Goal: Find specific page/section: Find specific page/section

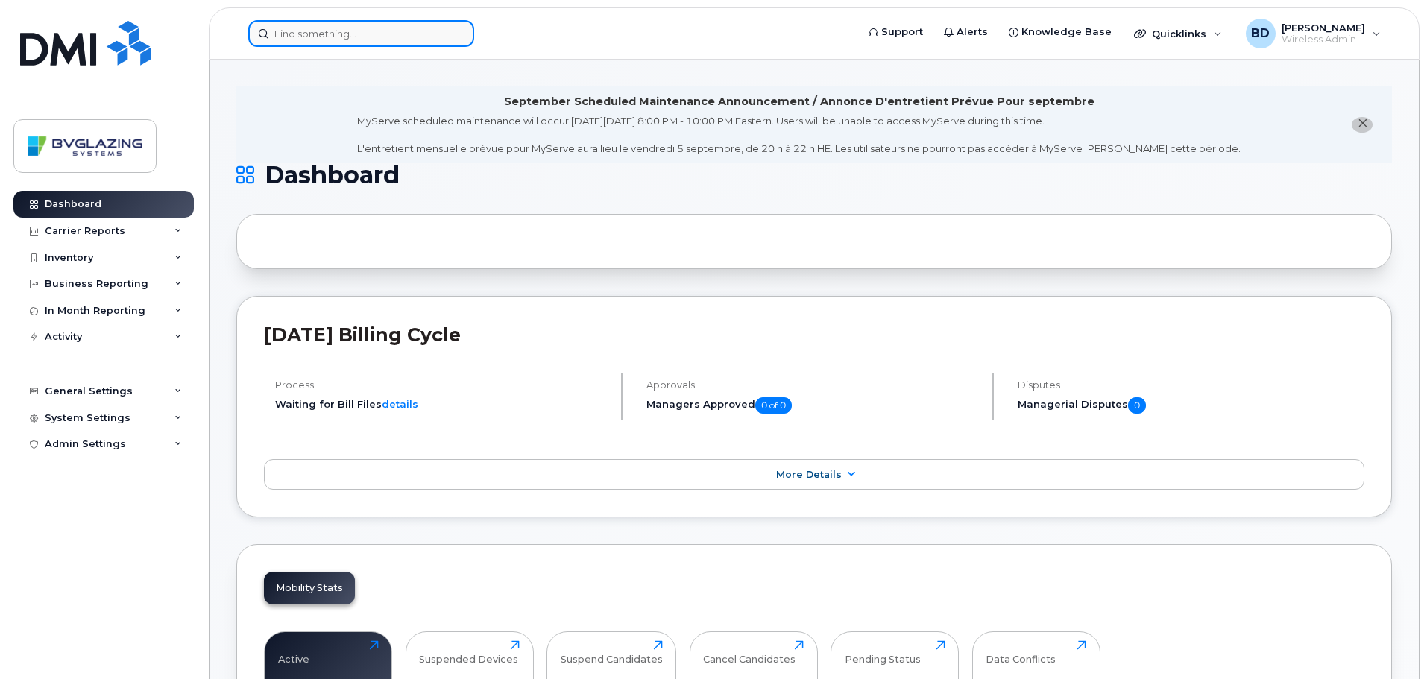
click at [301, 31] on input at bounding box center [361, 33] width 226 height 27
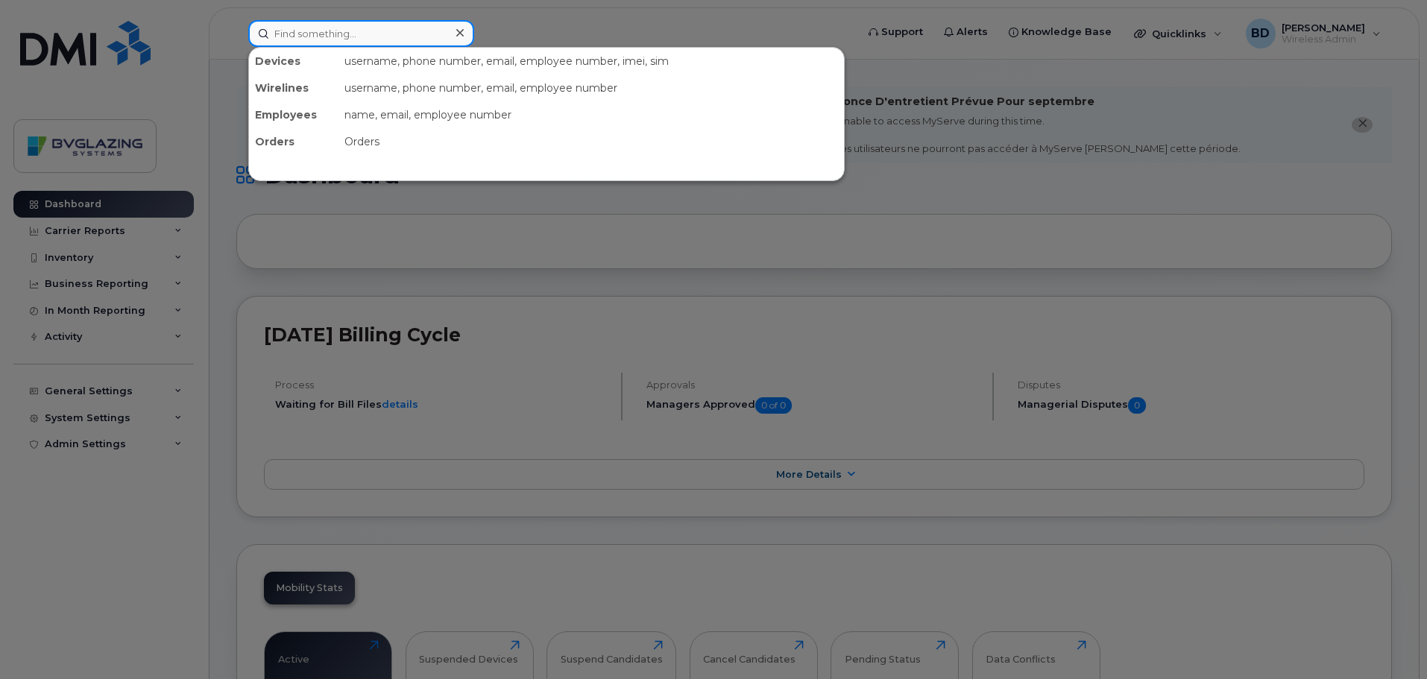
paste input "2892570309"
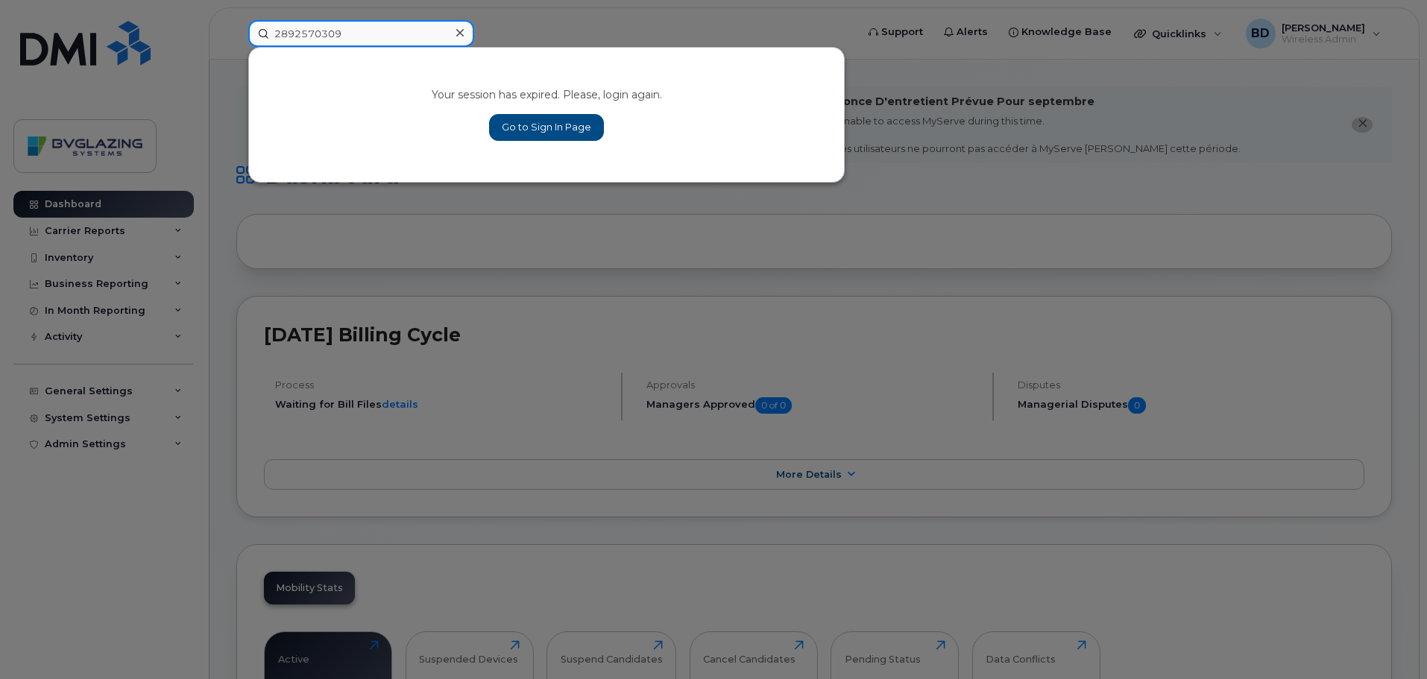
type input "2892570309"
click at [556, 125] on link "Go to Sign In Page" at bounding box center [546, 127] width 115 height 27
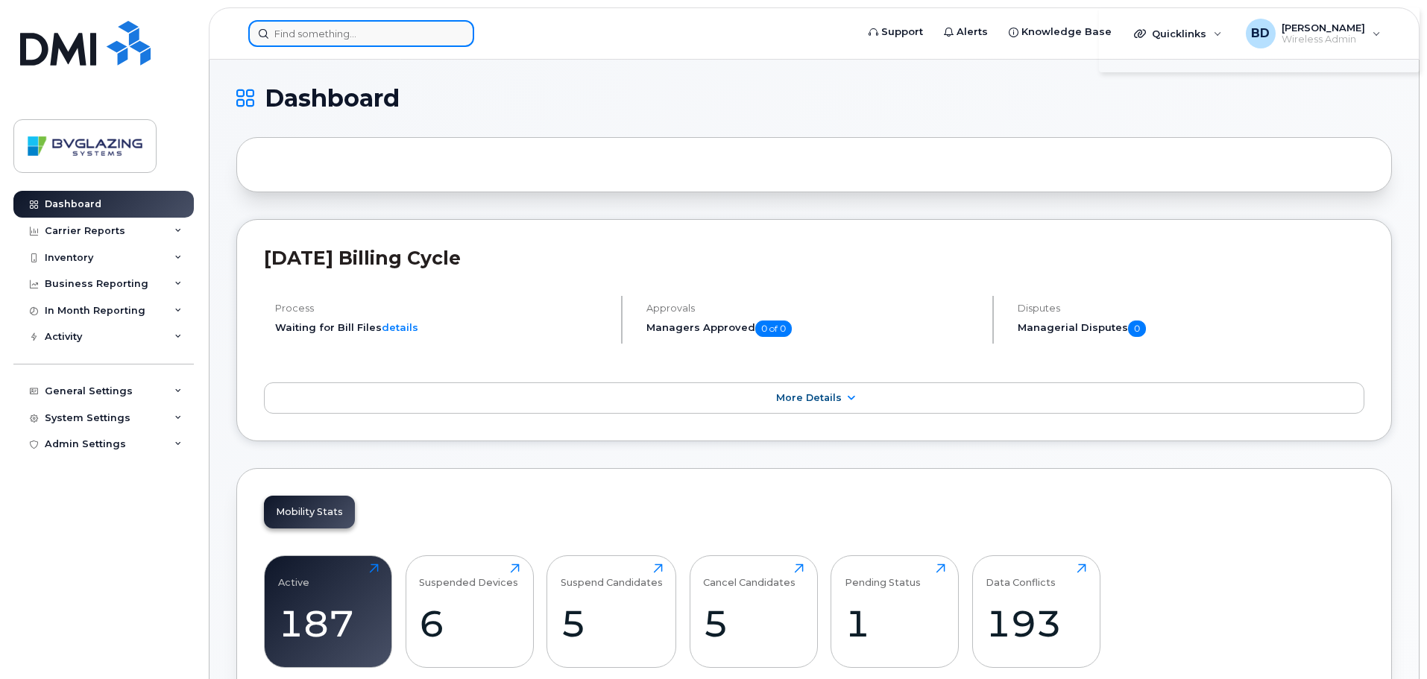
click at [347, 33] on input at bounding box center [361, 33] width 226 height 27
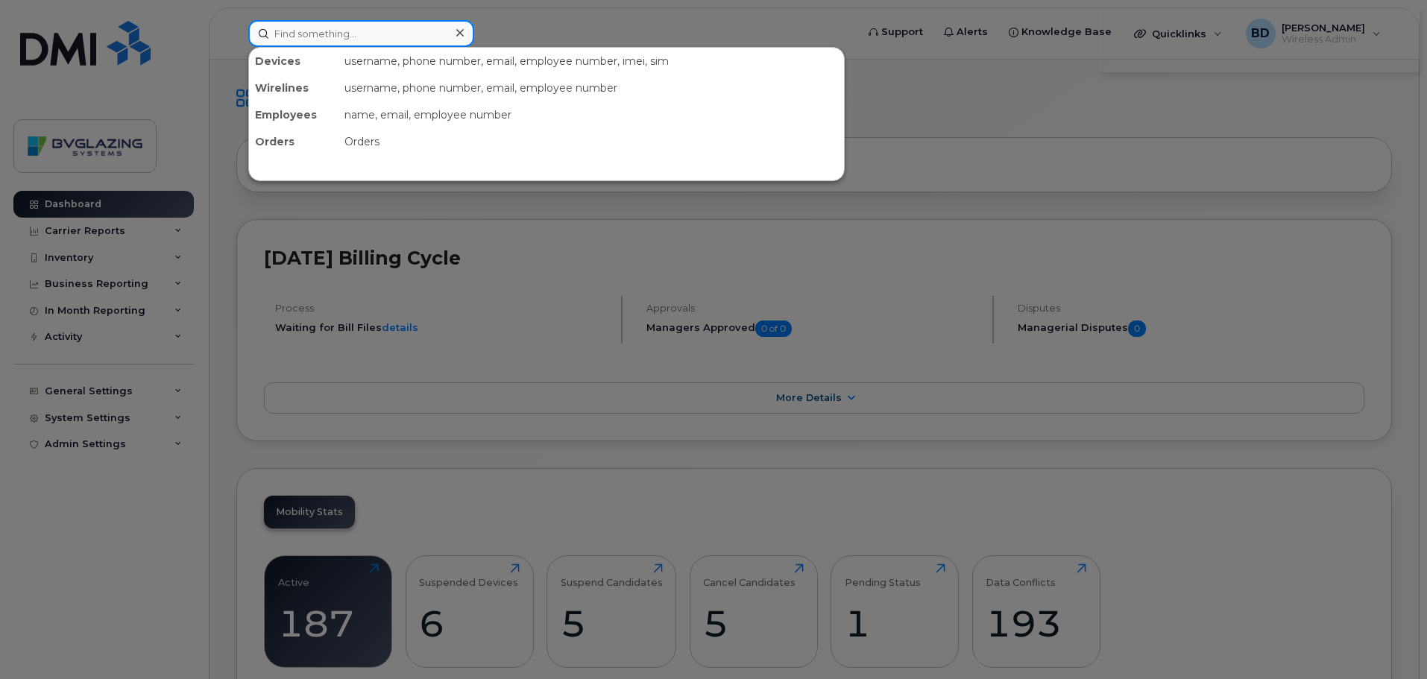
paste input "2892570309"
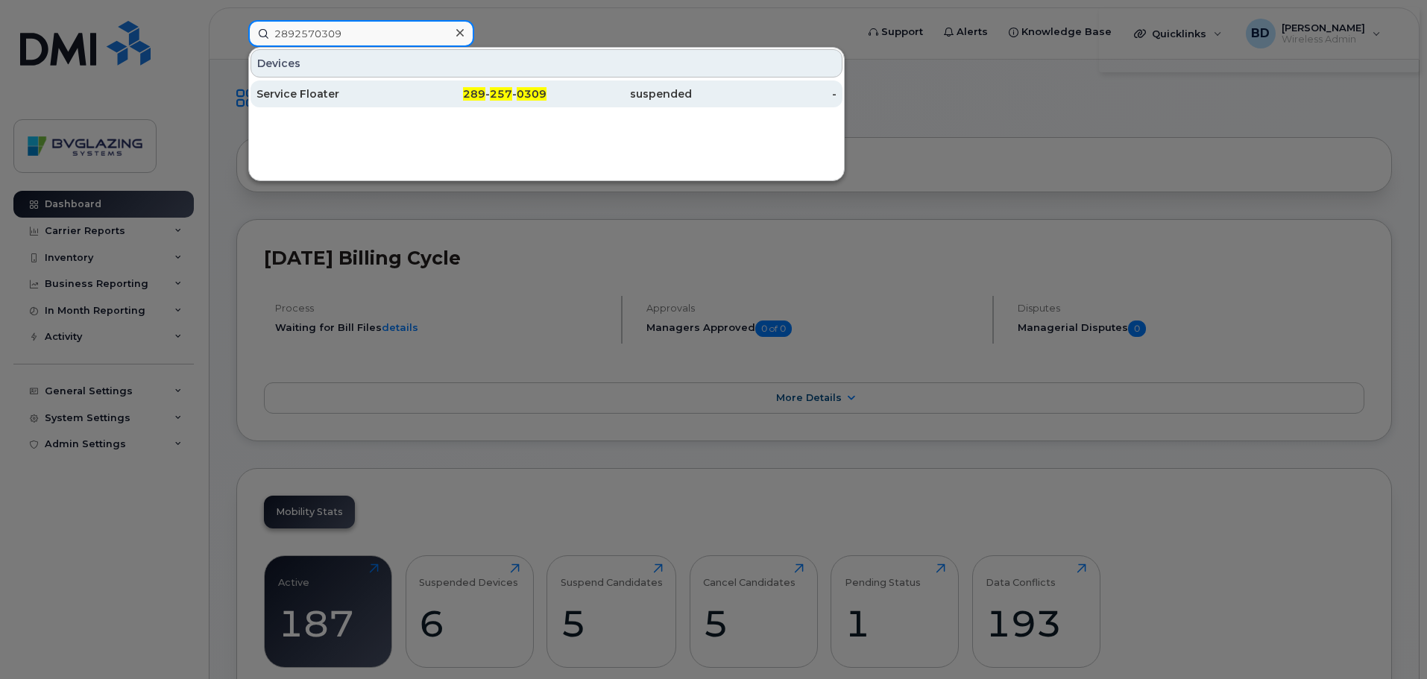
type input "2892570309"
click at [449, 96] on div "289 - 257 - 0309" at bounding box center [474, 93] width 145 height 15
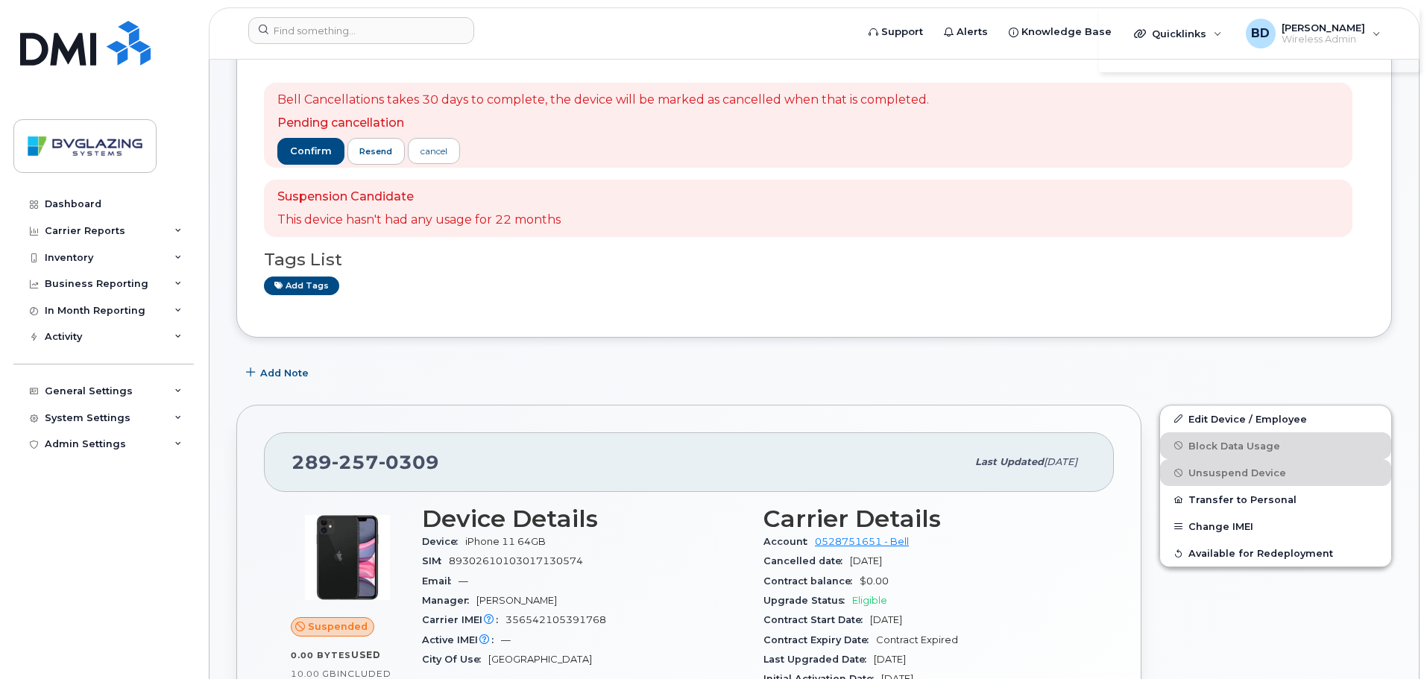
scroll to position [75, 0]
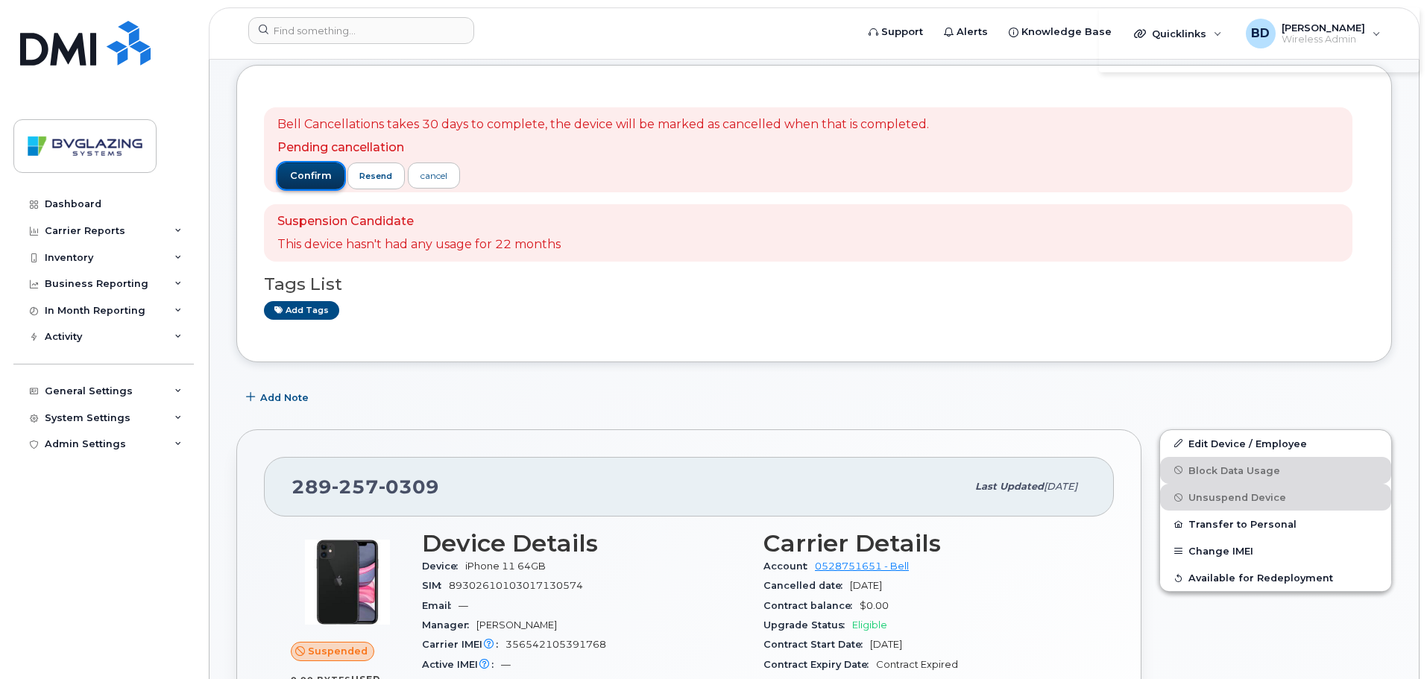
click at [315, 172] on span "confirm" at bounding box center [311, 175] width 42 height 13
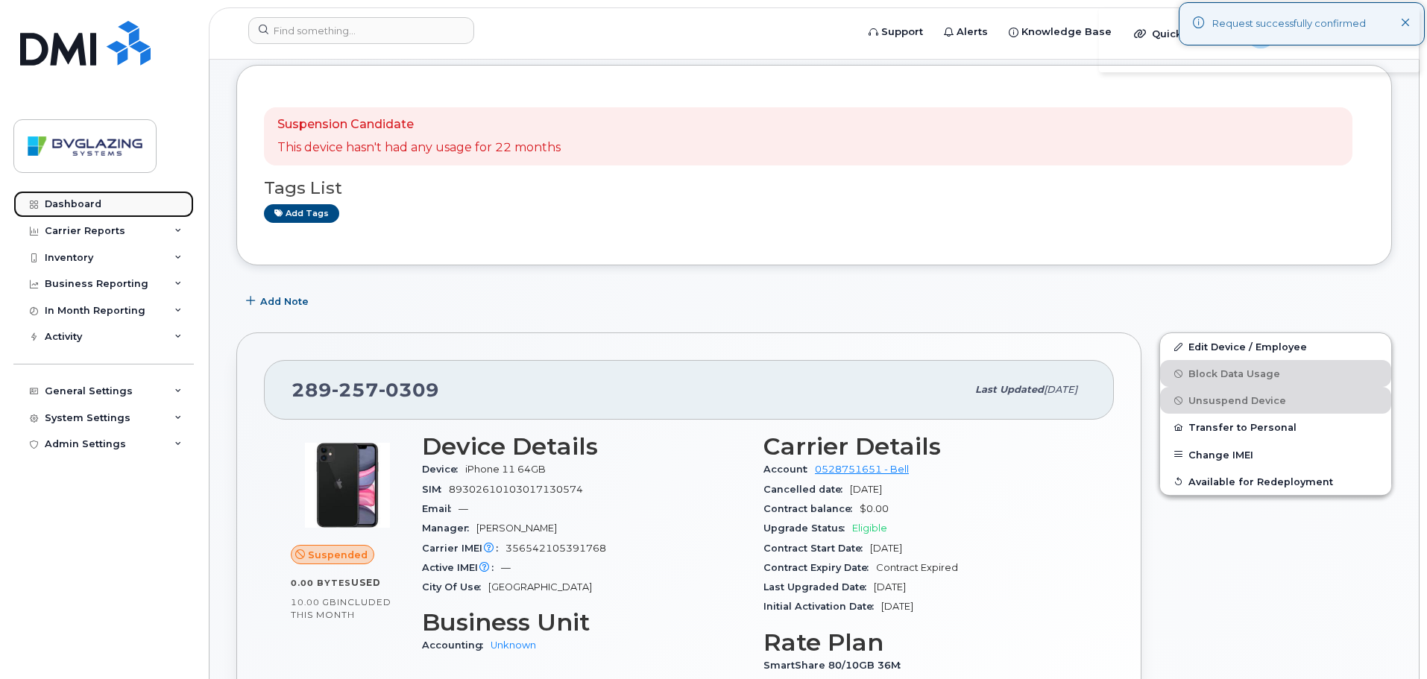
click at [82, 202] on div "Dashboard" at bounding box center [73, 204] width 57 height 12
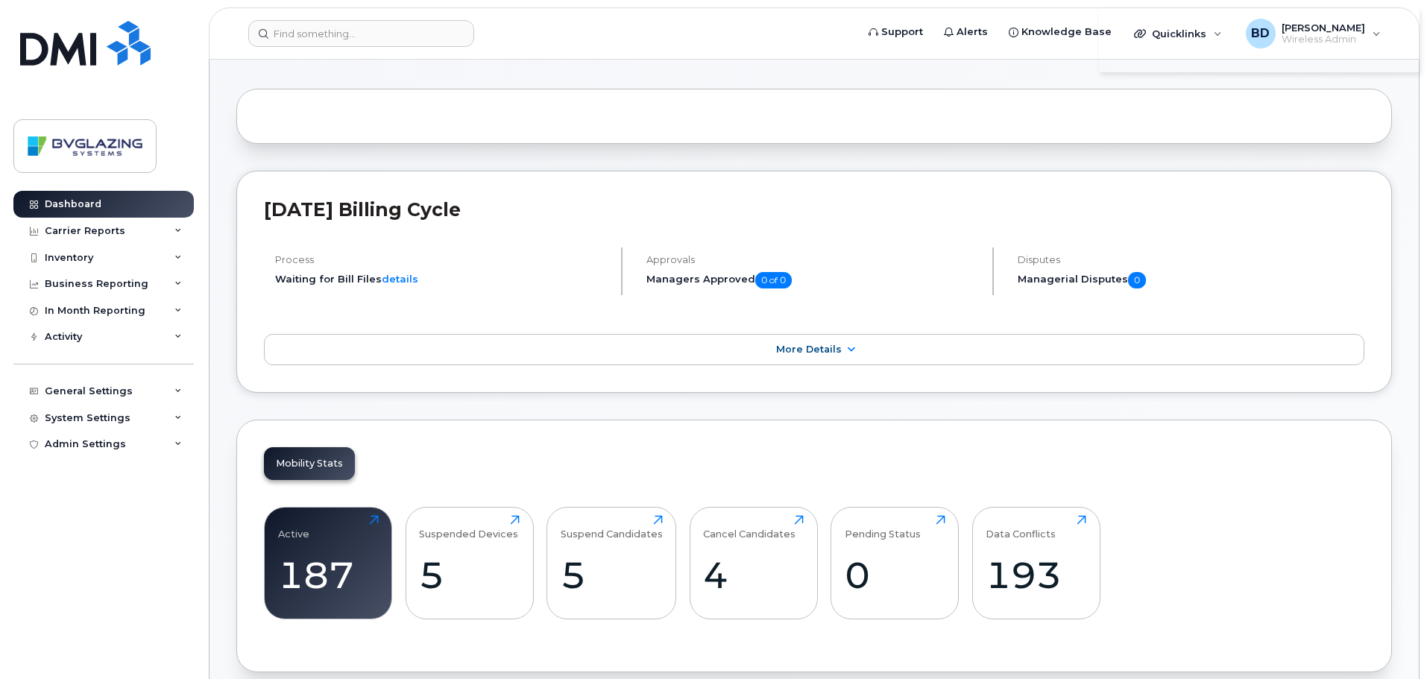
scroll to position [149, 0]
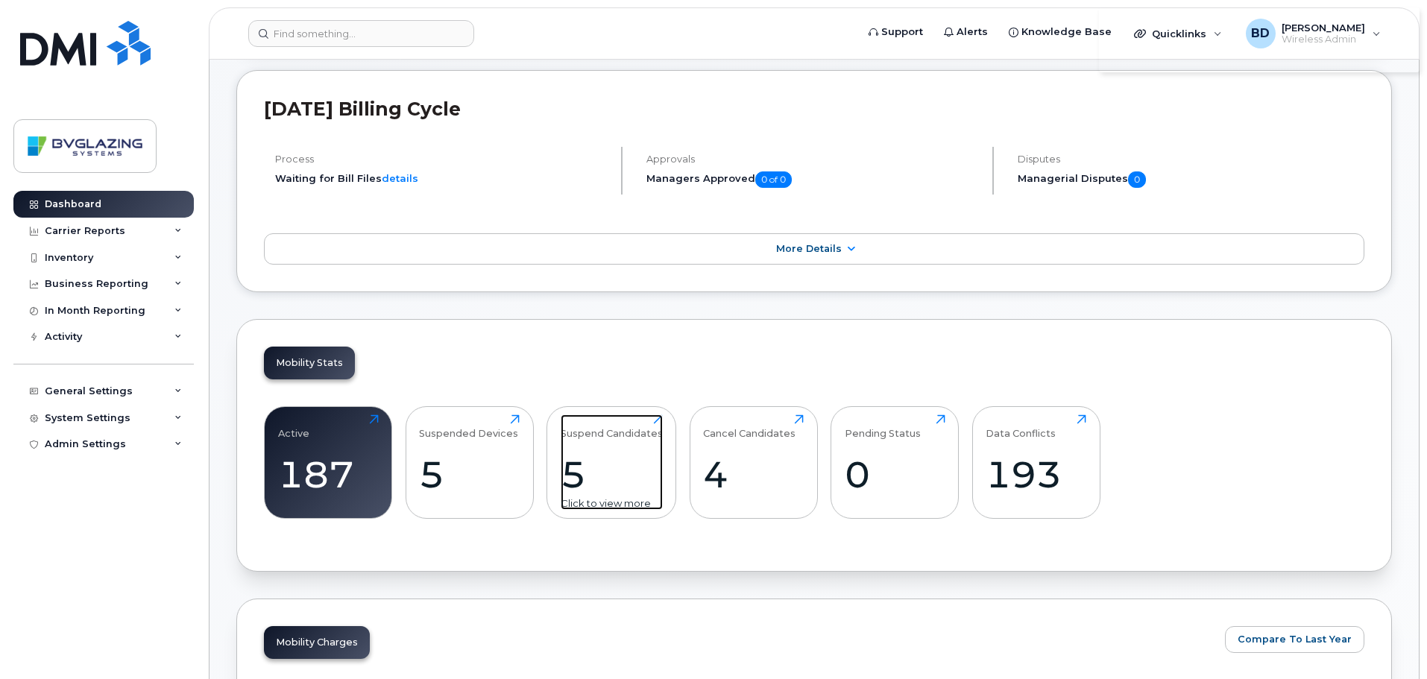
click at [606, 434] on div "Suspend Candidates" at bounding box center [612, 427] width 102 height 25
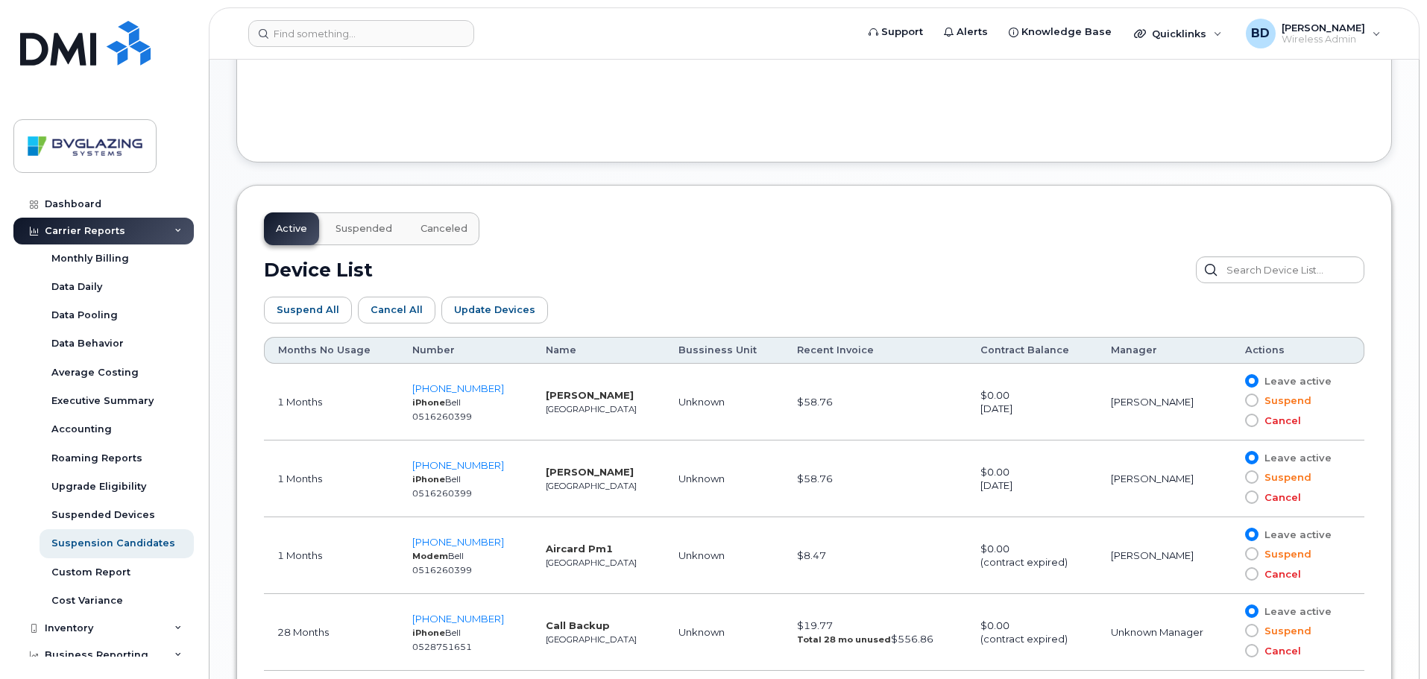
scroll to position [373, 0]
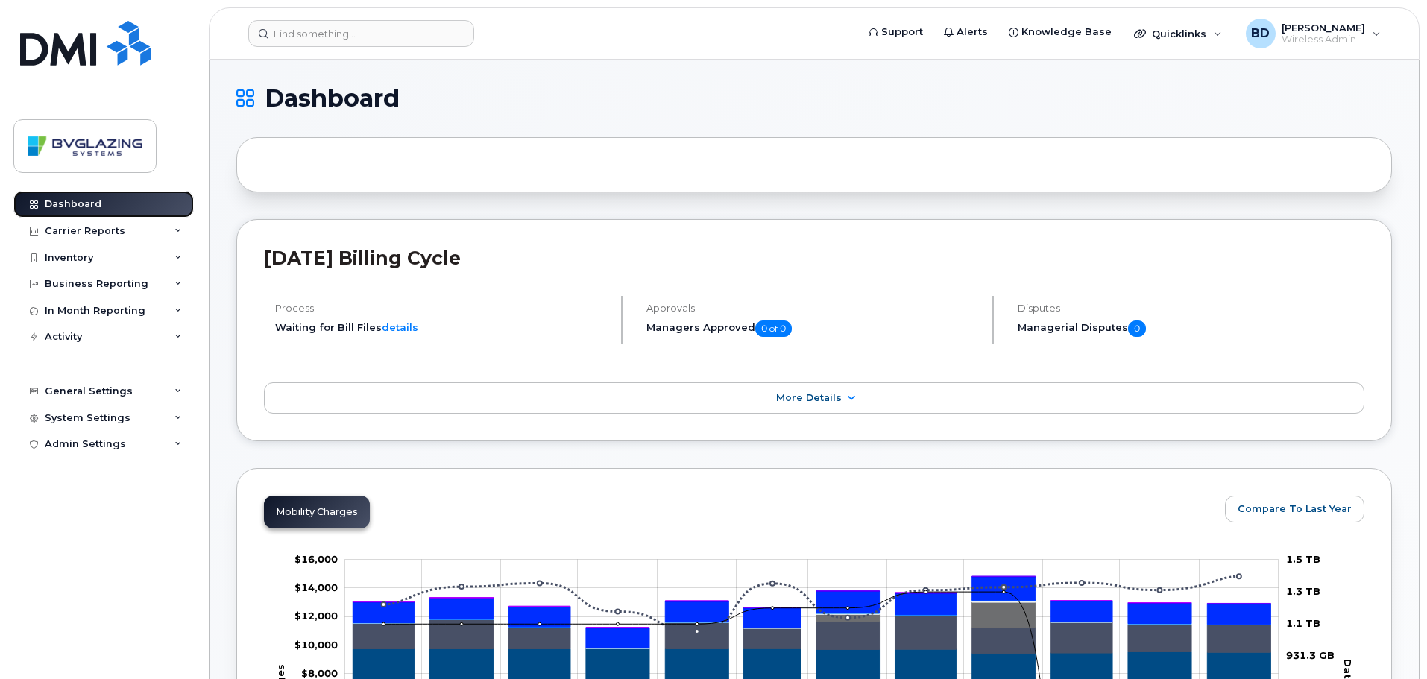
click at [53, 201] on div "Dashboard" at bounding box center [73, 204] width 57 height 12
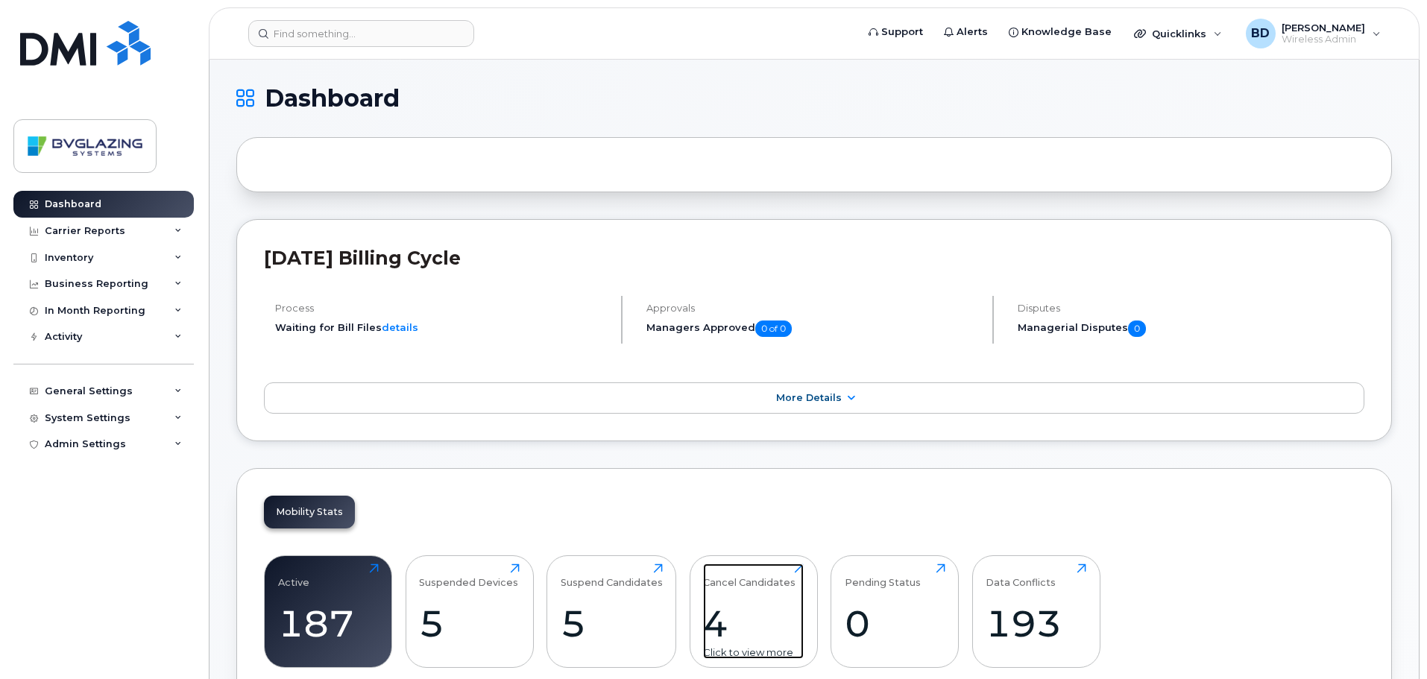
click at [737, 582] on div "Cancel Candidates" at bounding box center [749, 576] width 92 height 25
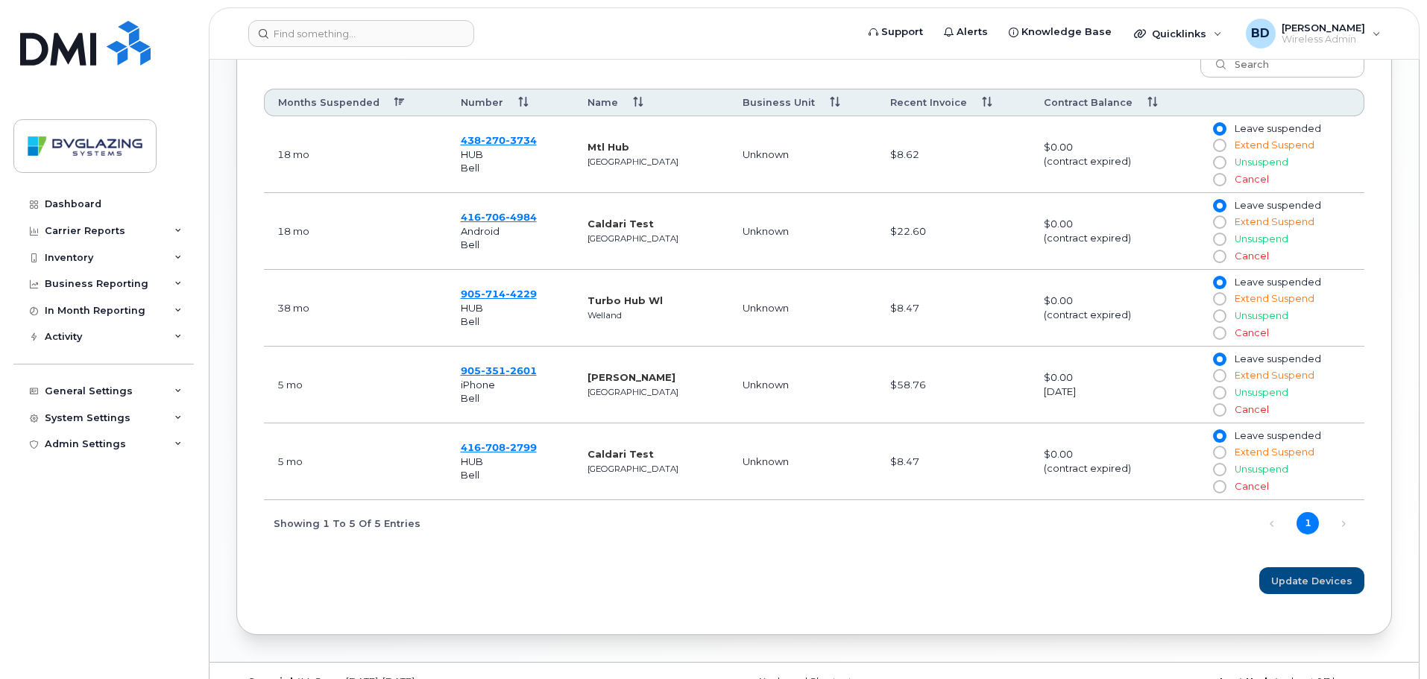
scroll to position [667, 0]
